Goal: Task Accomplishment & Management: Manage account settings

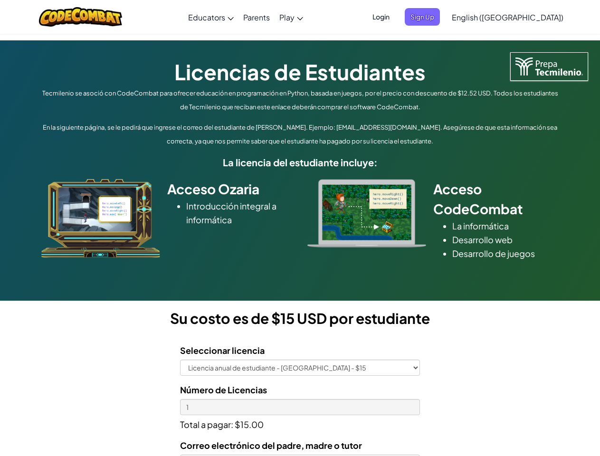
click at [300, 228] on div at bounding box center [366, 213] width 133 height 68
click at [396, 17] on span "Login" at bounding box center [381, 17] width 29 height 18
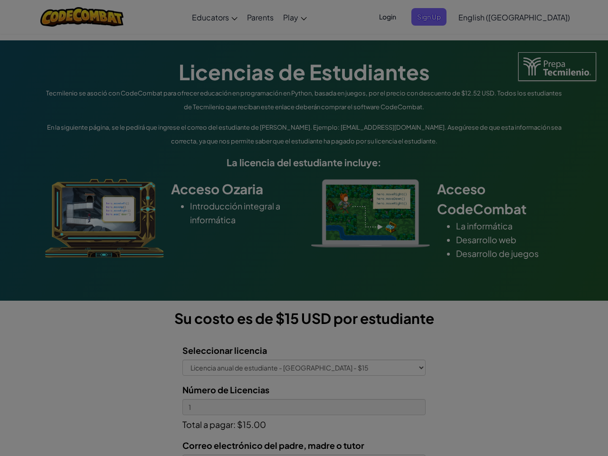
click at [0, 0] on div "Log In Unknown Error Email or Username : Forgot your password? Password : Log I…" at bounding box center [0, 0] width 0 height 0
click at [481, 17] on div "Log In Unknown Error Email or Username : Forgot your password? Password : Log I…" at bounding box center [304, 228] width 608 height 456
click at [531, 17] on div at bounding box center [304, 228] width 608 height 456
